Goal: Navigation & Orientation: Find specific page/section

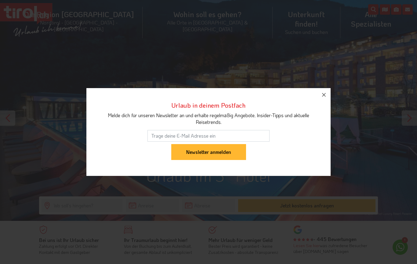
click at [327, 92] on icon "button" at bounding box center [323, 94] width 7 height 7
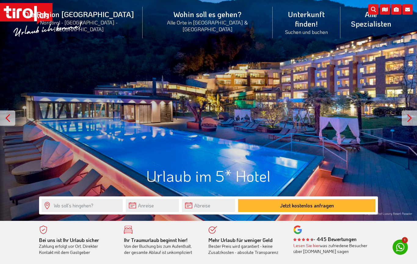
click at [410, 119] on div at bounding box center [409, 117] width 15 height 15
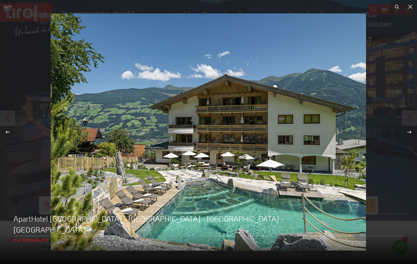
click at [408, 10] on icon at bounding box center [410, 6] width 7 height 7
